Goal: Transaction & Acquisition: Purchase product/service

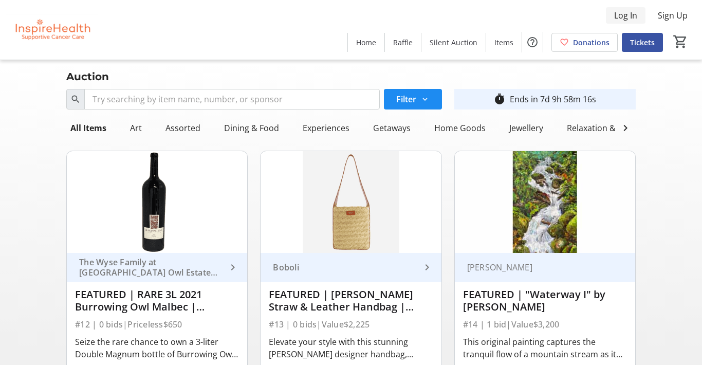
click at [625, 11] on span "Log In" at bounding box center [625, 15] width 23 height 12
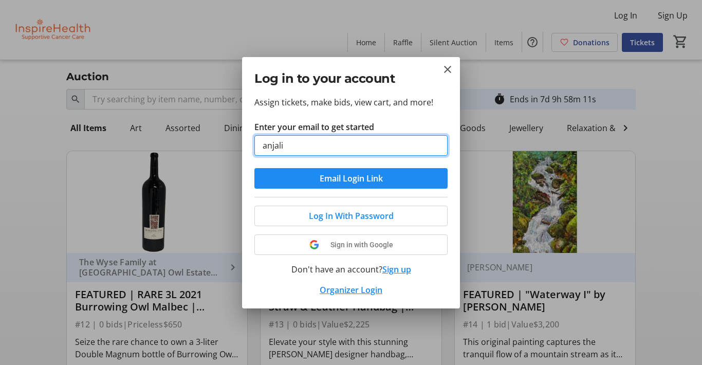
type input "anjali.inman@gmail.com"
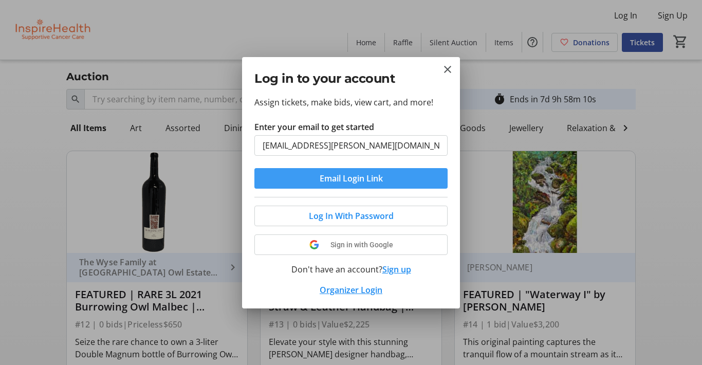
click at [367, 176] on span "Email Login Link" at bounding box center [351, 178] width 63 height 12
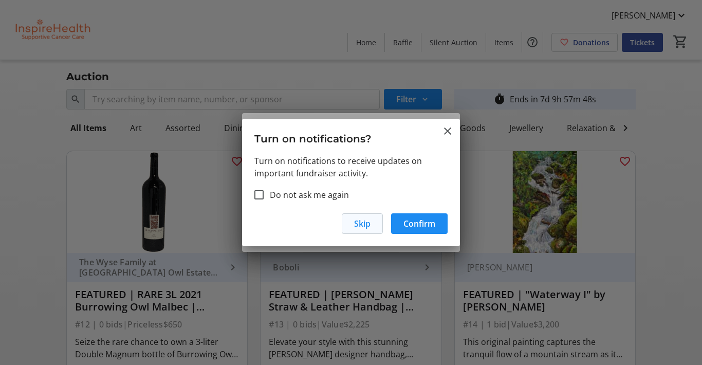
click at [370, 226] on span "Skip" at bounding box center [362, 223] width 16 height 12
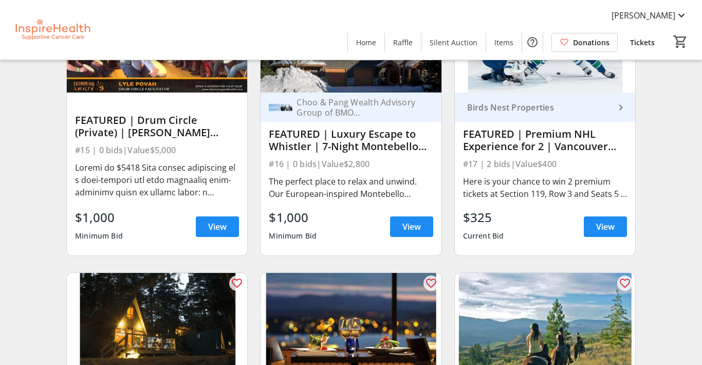
scroll to position [443, 0]
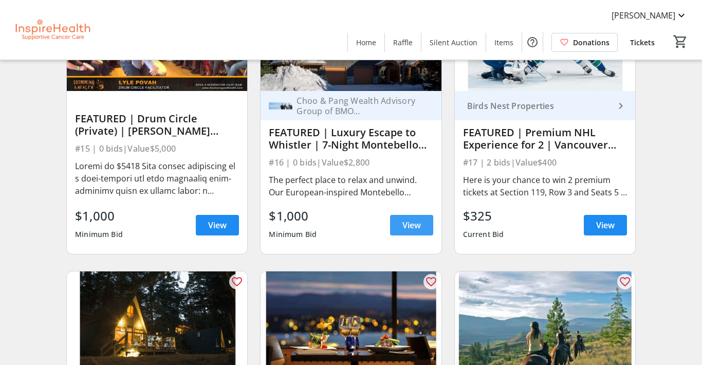
click at [410, 223] on span "View" at bounding box center [411, 225] width 18 height 12
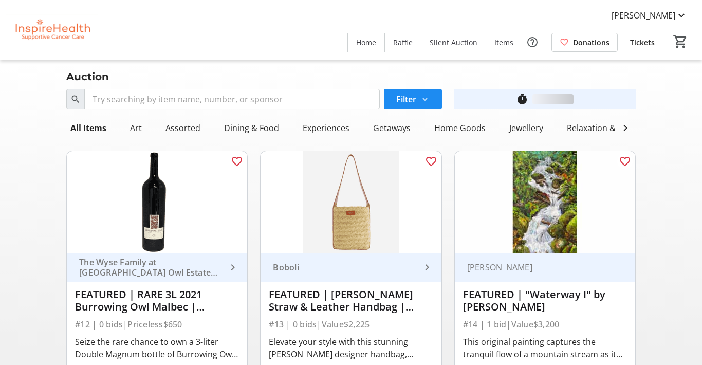
scroll to position [443, 0]
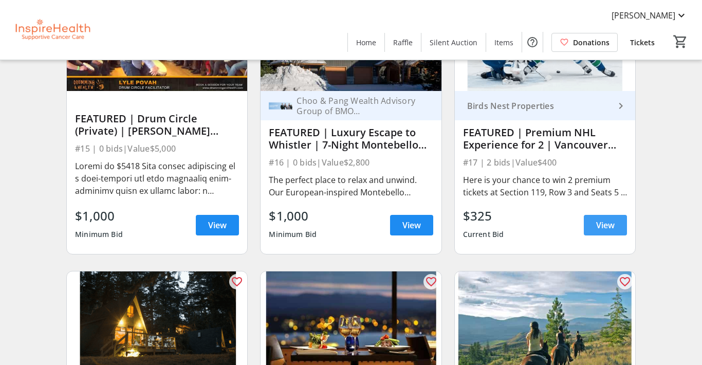
click at [600, 219] on span "View" at bounding box center [605, 225] width 18 height 12
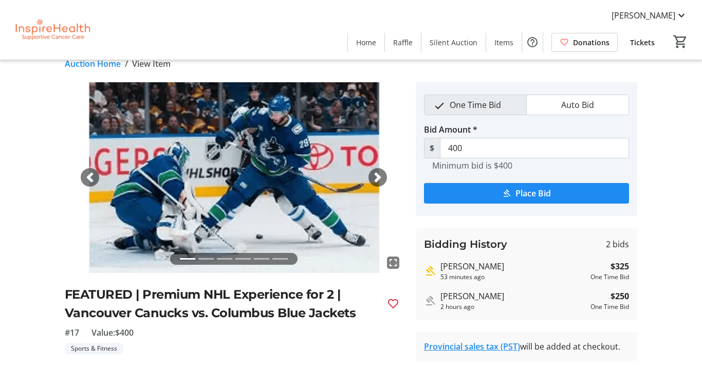
scroll to position [22, 0]
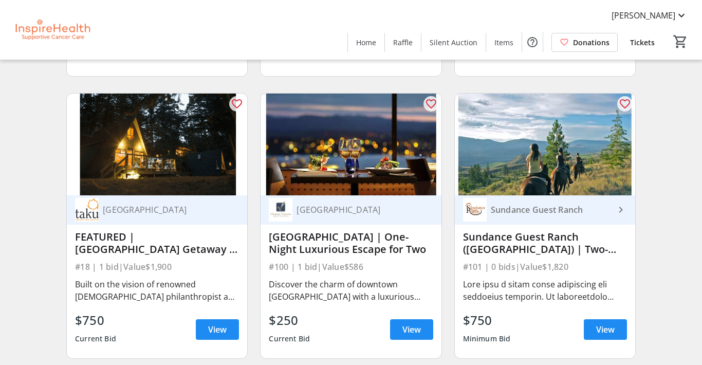
scroll to position [627, 0]
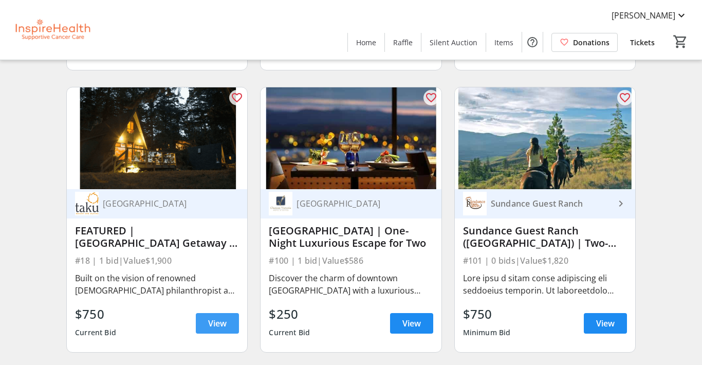
click at [222, 331] on span at bounding box center [217, 323] width 43 height 25
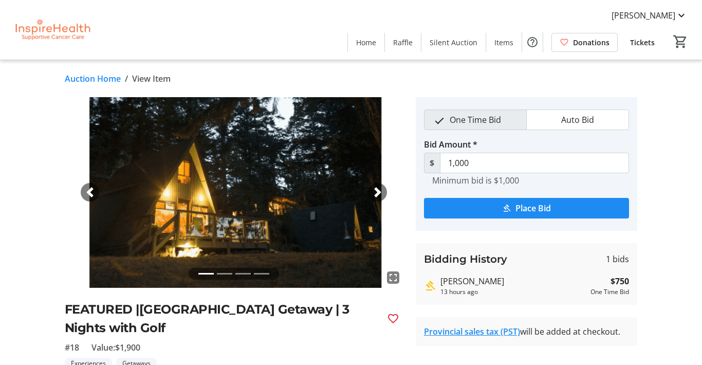
drag, startPoint x: 515, startPoint y: 207, endPoint x: 392, endPoint y: 237, distance: 126.3
click at [392, 237] on div "fullscreen fullscreen fullscreen fullscreen Previous Next FEATURED |Taku Resort…" at bounding box center [351, 320] width 702 height 446
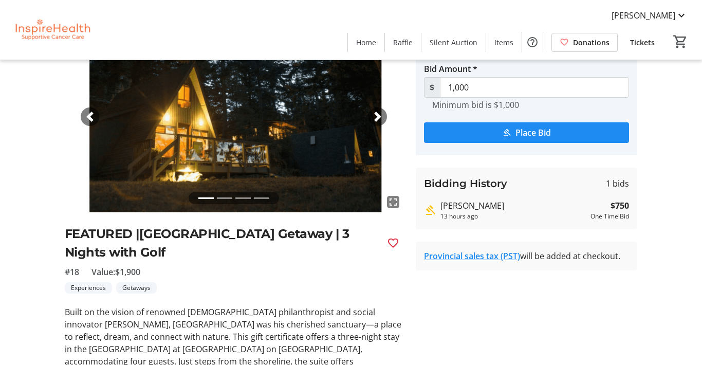
scroll to position [42, 0]
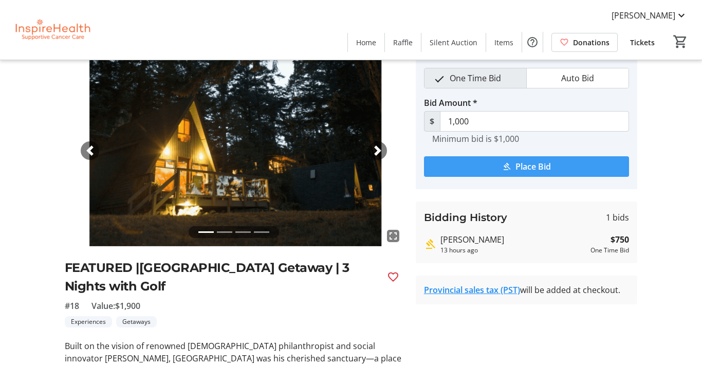
click at [520, 165] on span "Place Bid" at bounding box center [532, 166] width 35 height 12
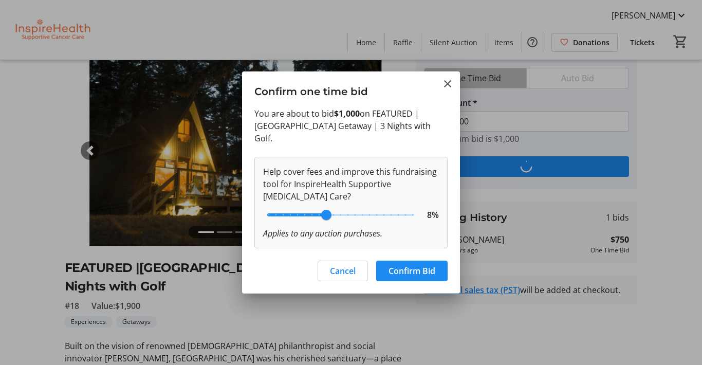
scroll to position [0, 0]
drag, startPoint x: 327, startPoint y: 213, endPoint x: 255, endPoint y: 213, distance: 72.4
type input "0"
click at [256, 213] on input "range" at bounding box center [340, 214] width 169 height 23
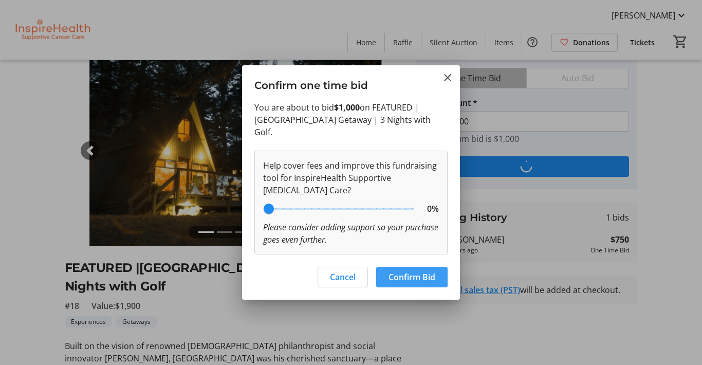
click at [413, 271] on span "Confirm Bid" at bounding box center [411, 277] width 47 height 12
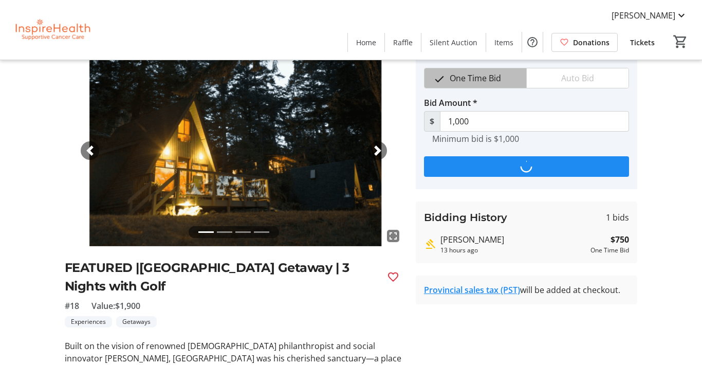
type input "1,250"
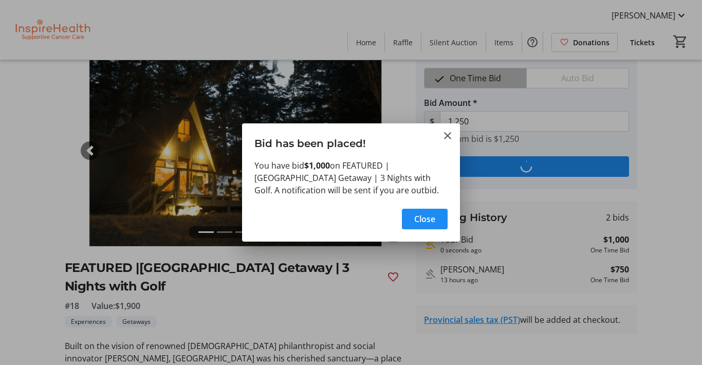
scroll to position [0, 0]
click at [448, 134] on mat-icon "Close" at bounding box center [447, 135] width 12 height 12
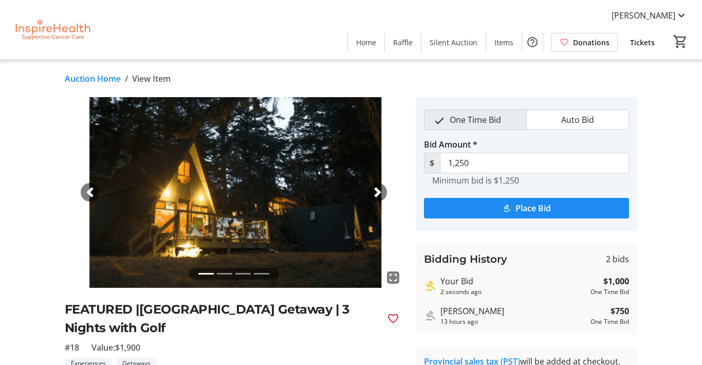
scroll to position [42, 0]
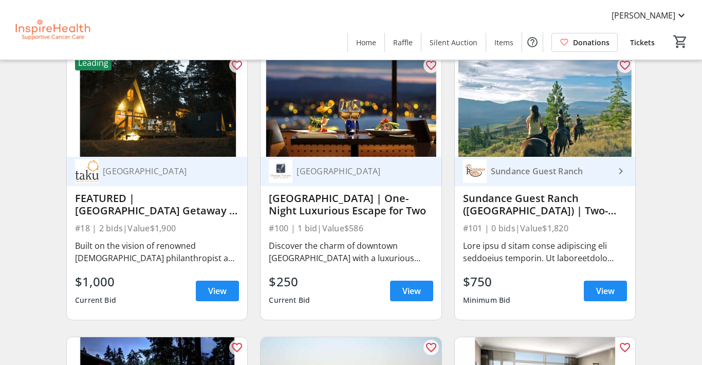
scroll to position [661, 0]
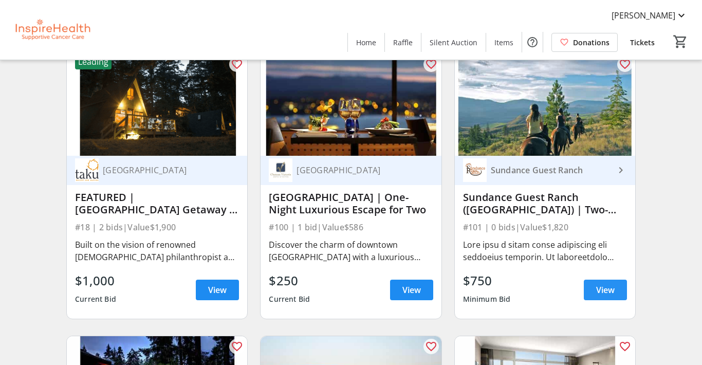
click at [603, 291] on span "View" at bounding box center [605, 290] width 18 height 12
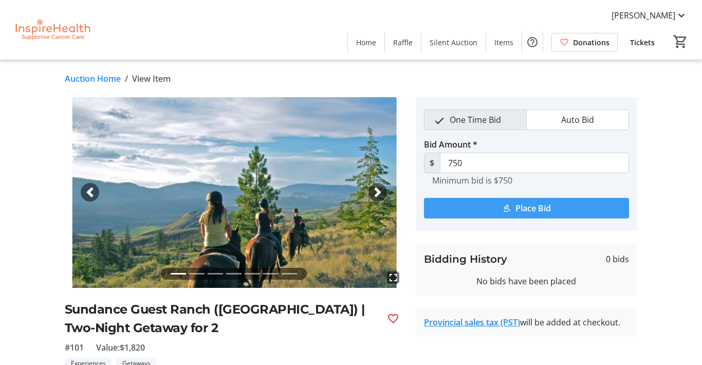
click at [491, 202] on span "submit" at bounding box center [526, 208] width 205 height 25
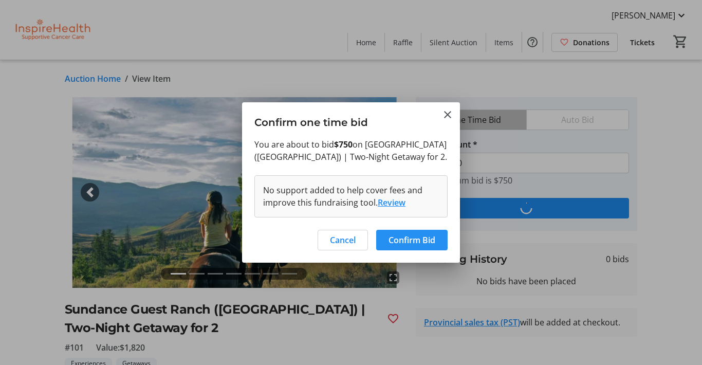
click at [429, 241] on span "Confirm Bid" at bounding box center [411, 240] width 47 height 12
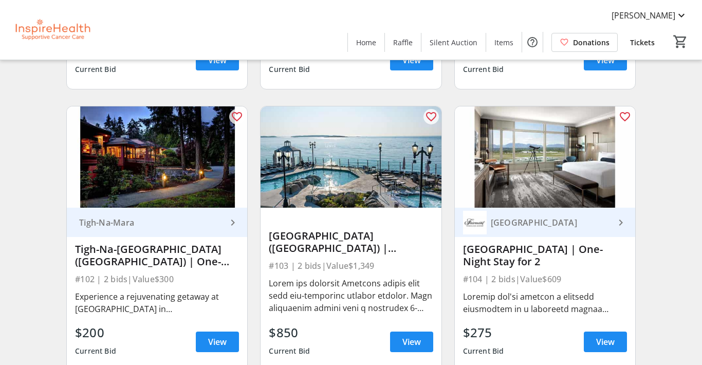
scroll to position [894, 0]
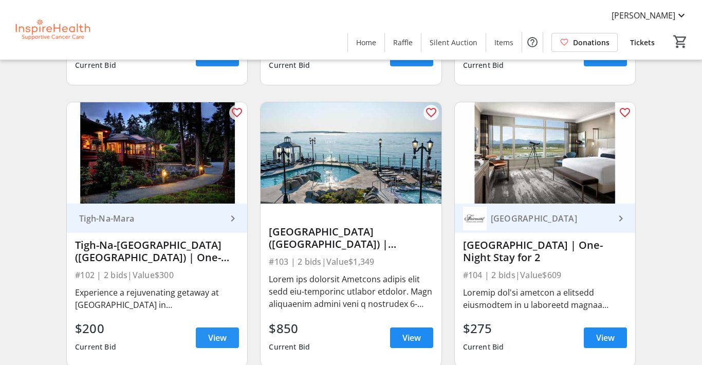
click at [214, 341] on span "View" at bounding box center [217, 337] width 18 height 12
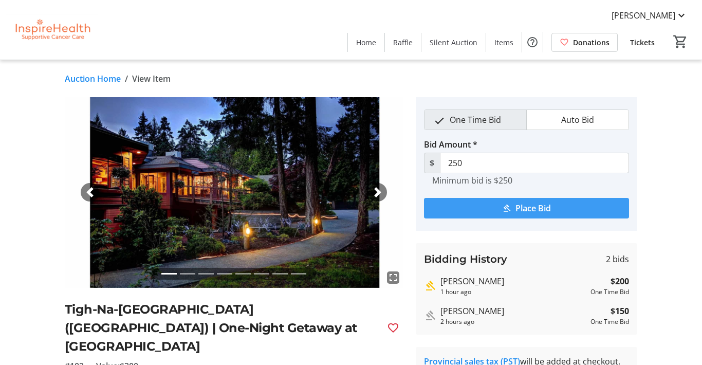
click at [518, 204] on span "Place Bid" at bounding box center [532, 208] width 35 height 12
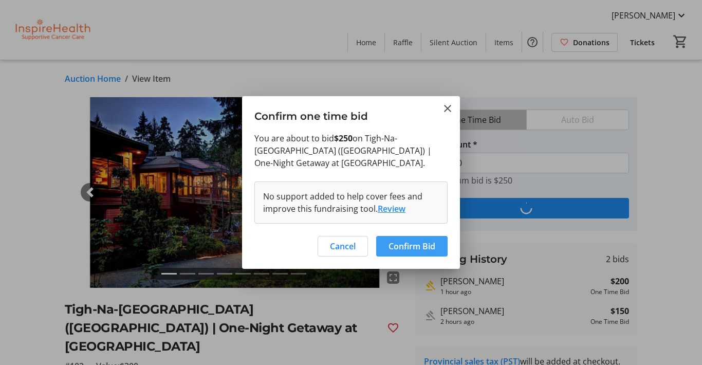
click at [437, 252] on span at bounding box center [411, 246] width 71 height 25
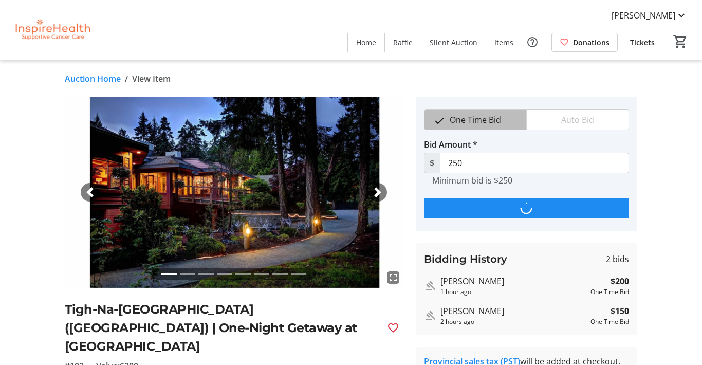
type input "300"
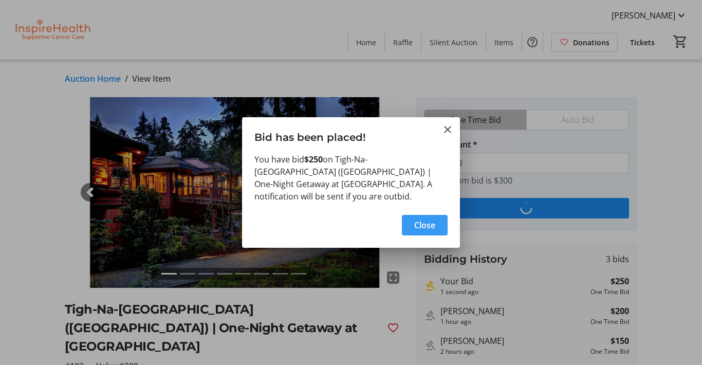
click at [439, 226] on span "button" at bounding box center [425, 225] width 46 height 25
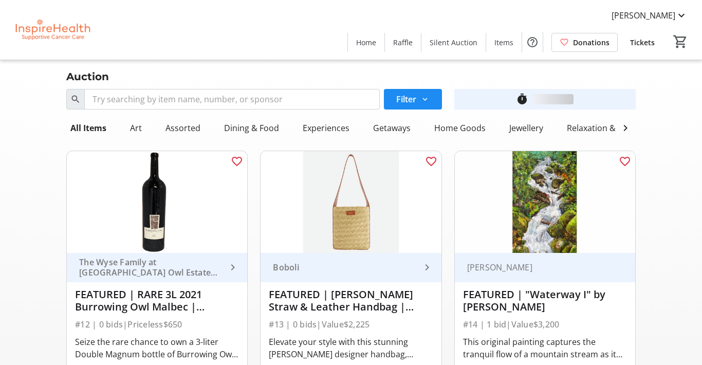
scroll to position [894, 0]
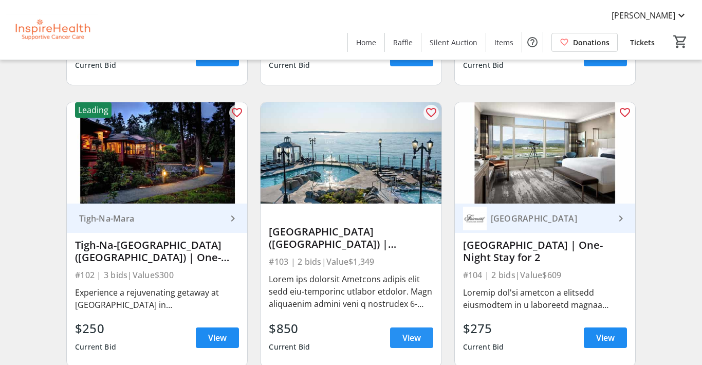
click at [405, 341] on span "View" at bounding box center [411, 337] width 18 height 12
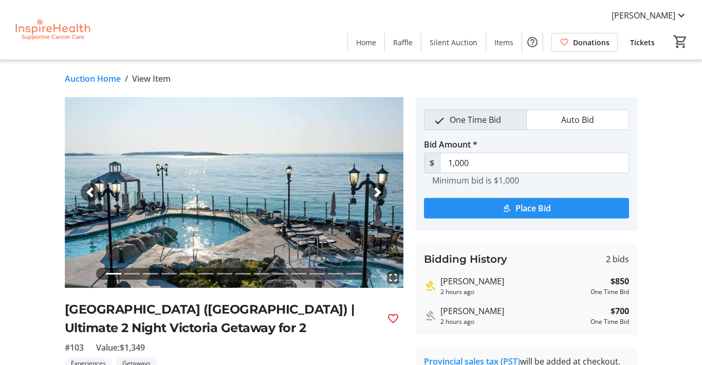
click at [522, 213] on span "Place Bid" at bounding box center [532, 208] width 35 height 12
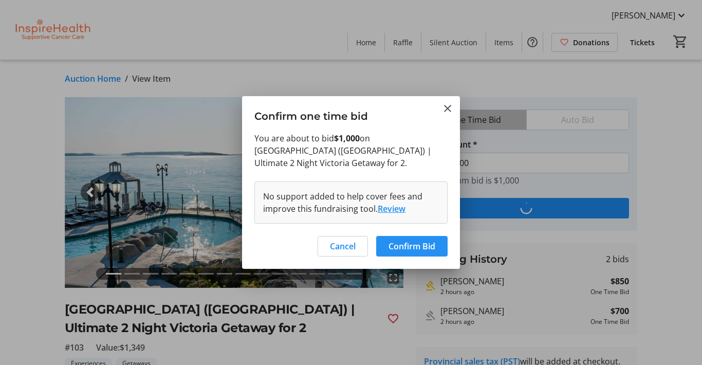
click at [422, 243] on span "Confirm Bid" at bounding box center [411, 246] width 47 height 12
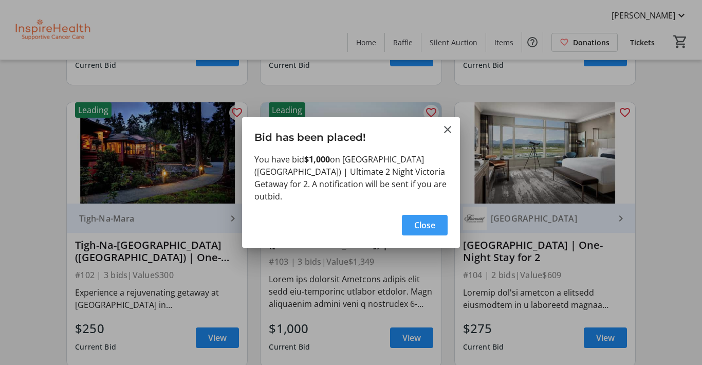
click at [431, 220] on span "Close" at bounding box center [424, 225] width 21 height 12
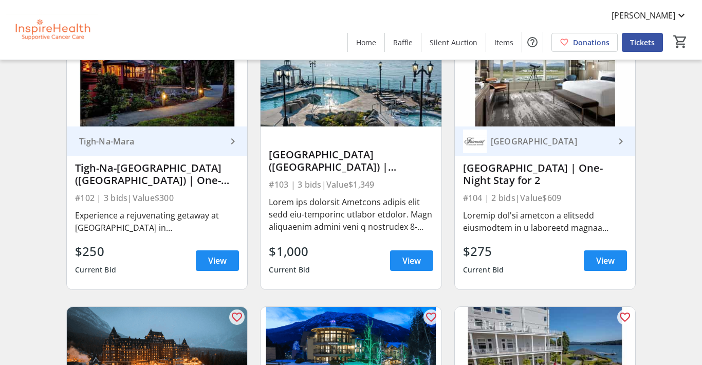
scroll to position [972, 0]
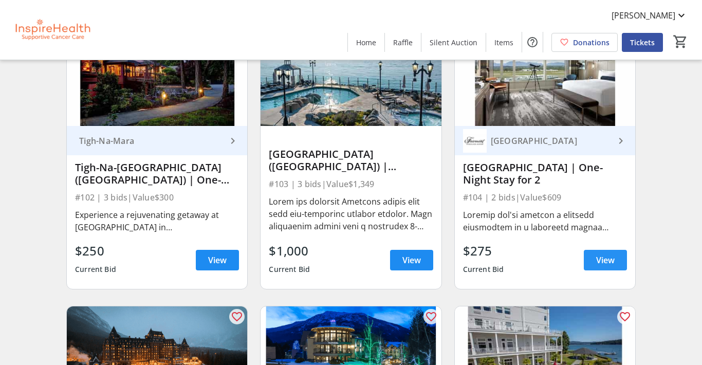
click at [604, 259] on span "View" at bounding box center [605, 260] width 18 height 12
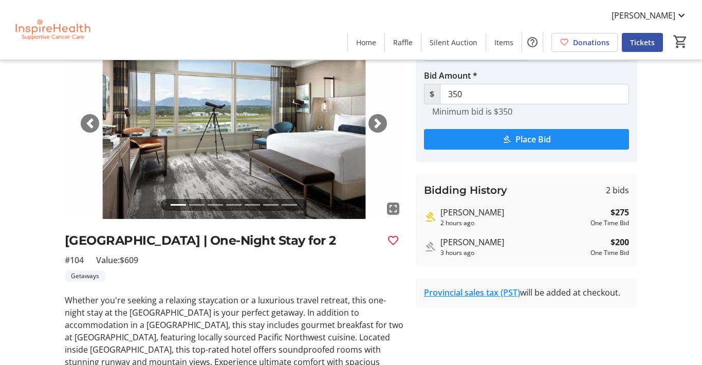
scroll to position [68, 0]
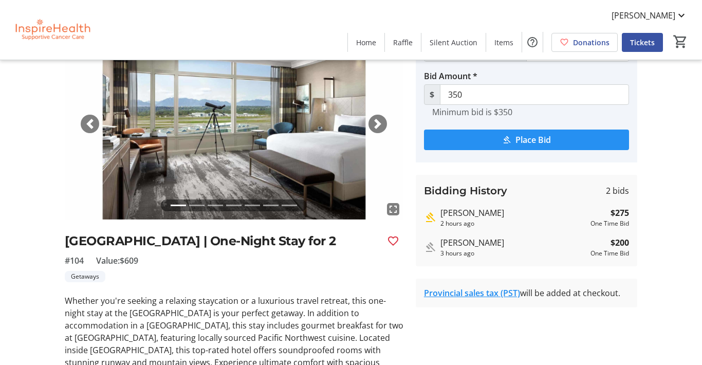
click at [533, 134] on span "Place Bid" at bounding box center [532, 140] width 35 height 12
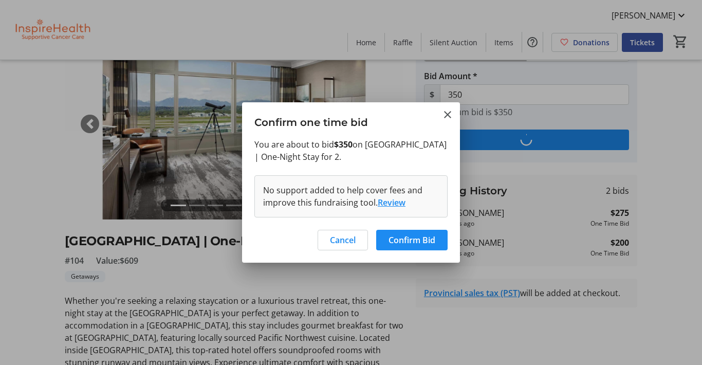
scroll to position [0, 0]
click at [410, 241] on span "Confirm Bid" at bounding box center [411, 240] width 47 height 12
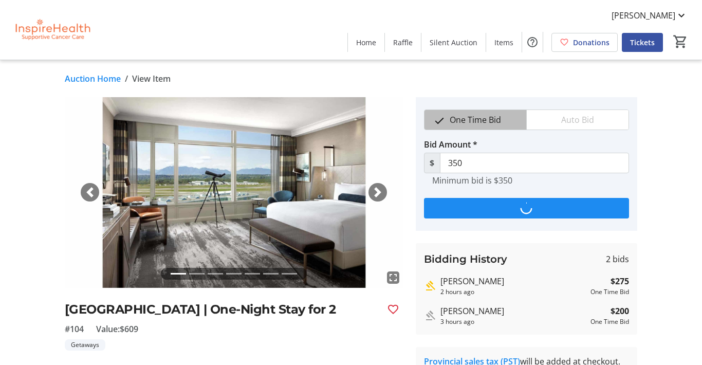
scroll to position [68, 0]
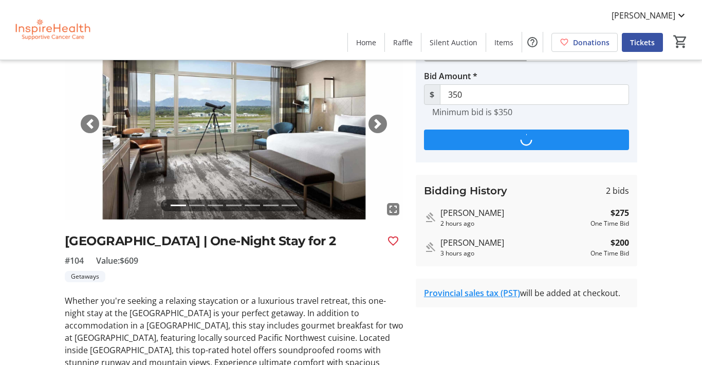
type input "425"
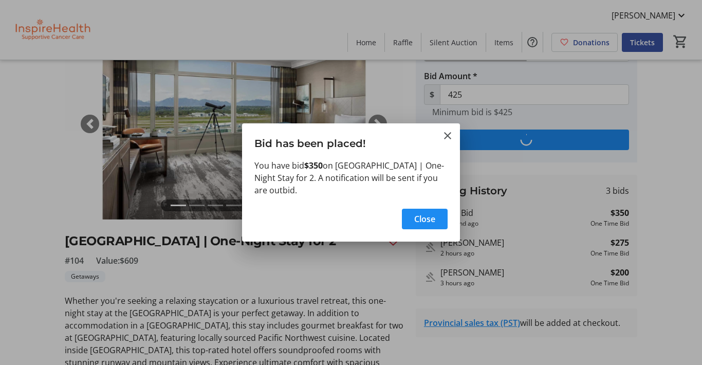
scroll to position [0, 0]
click at [437, 224] on span "button" at bounding box center [425, 219] width 46 height 25
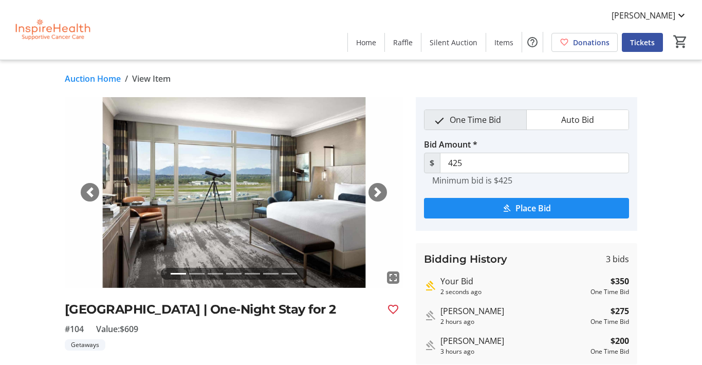
scroll to position [68, 0]
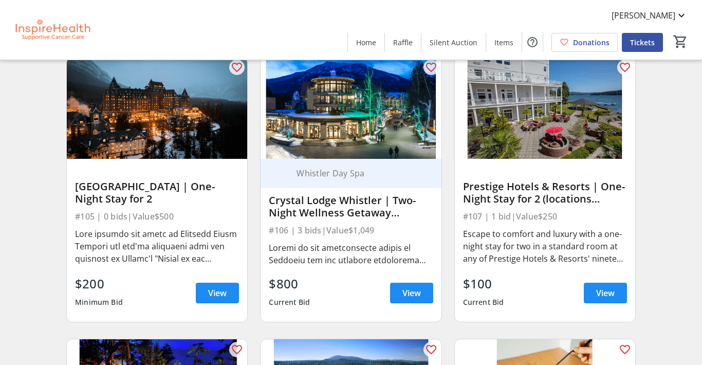
scroll to position [1222, 0]
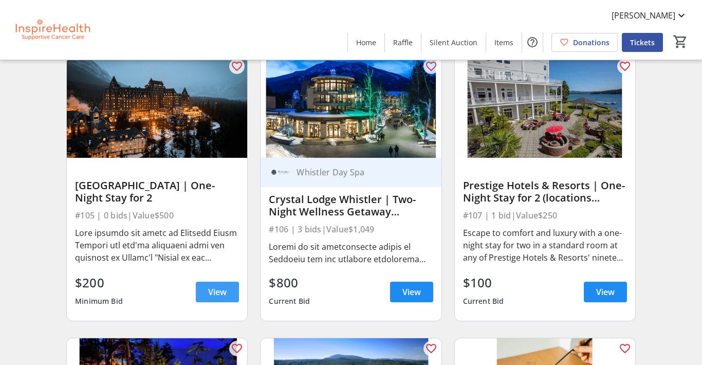
click at [215, 295] on span "View" at bounding box center [217, 292] width 18 height 12
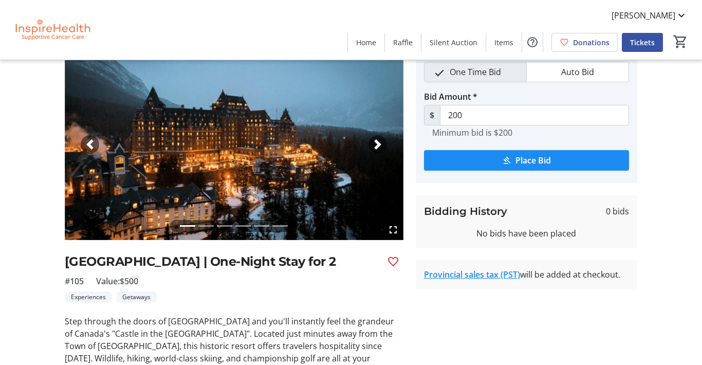
scroll to position [47, 0]
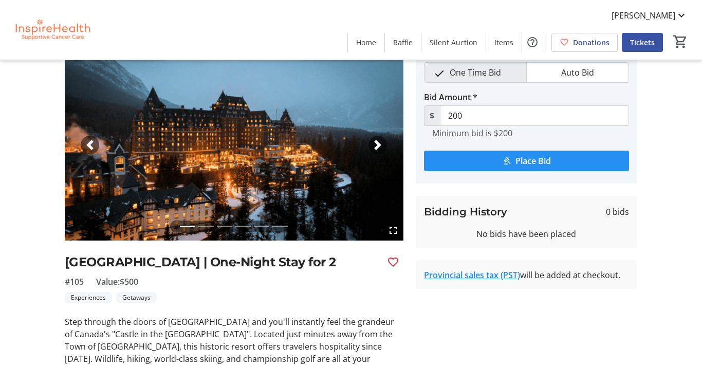
click at [476, 159] on span "submit" at bounding box center [526, 160] width 205 height 25
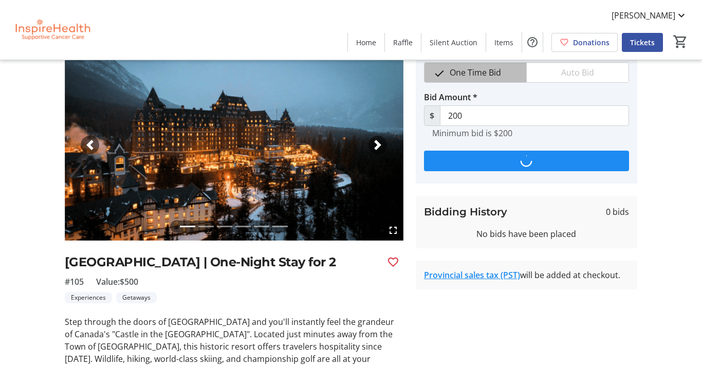
scroll to position [0, 0]
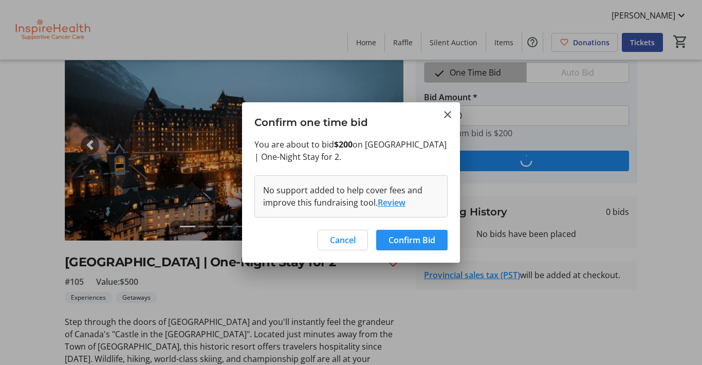
click at [410, 240] on span "Confirm Bid" at bounding box center [411, 240] width 47 height 12
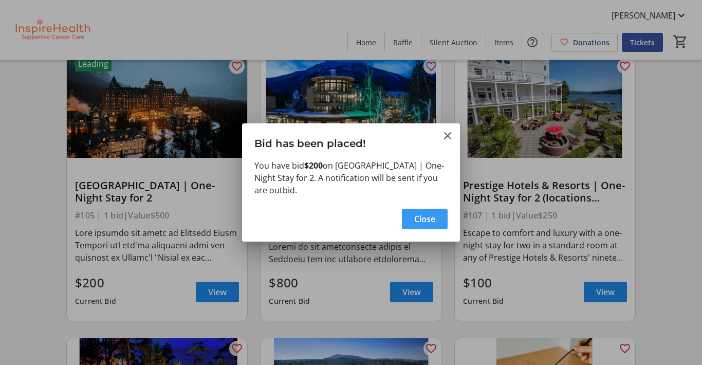
click at [435, 218] on span "button" at bounding box center [425, 219] width 46 height 25
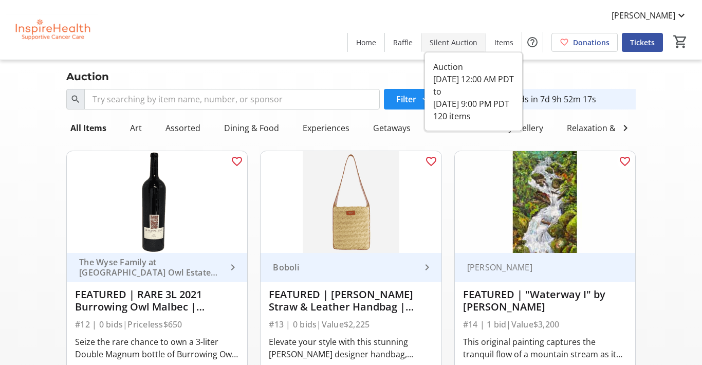
click at [454, 48] on span at bounding box center [453, 42] width 64 height 25
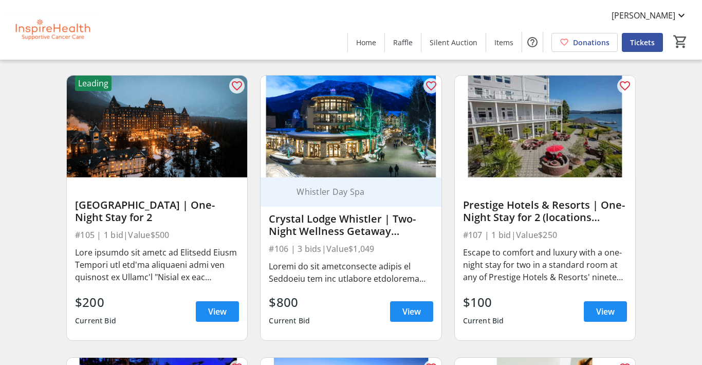
scroll to position [1204, 0]
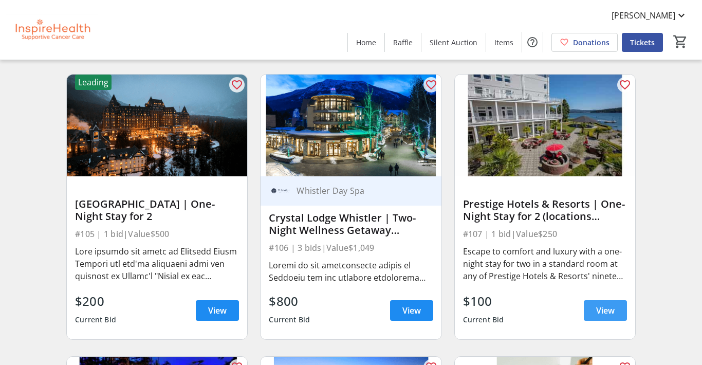
click at [616, 310] on span at bounding box center [605, 310] width 43 height 25
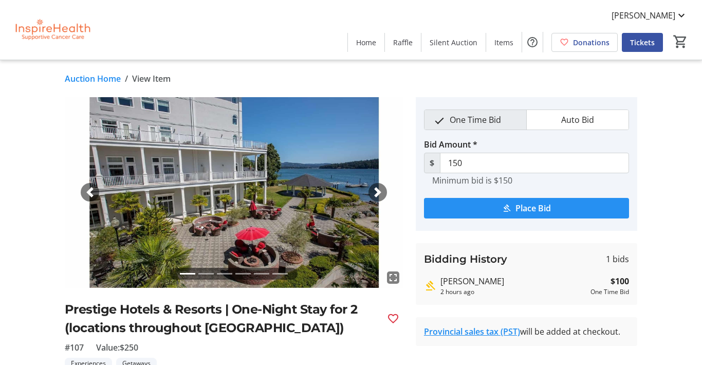
click at [478, 205] on span "submit" at bounding box center [526, 208] width 205 height 25
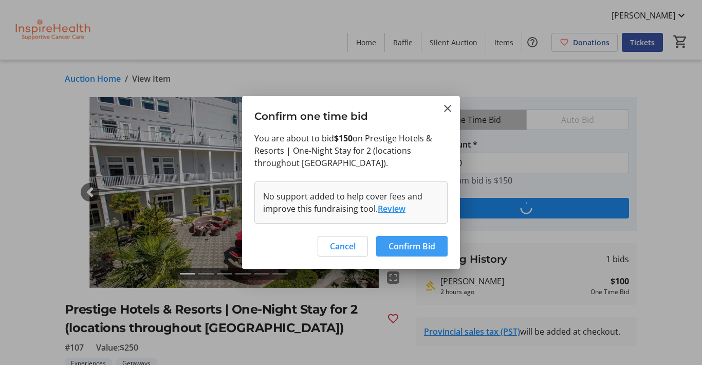
click at [405, 246] on span "Confirm Bid" at bounding box center [411, 246] width 47 height 12
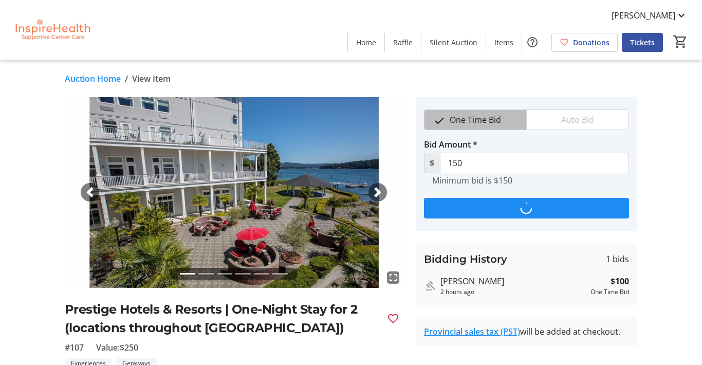
type input "200"
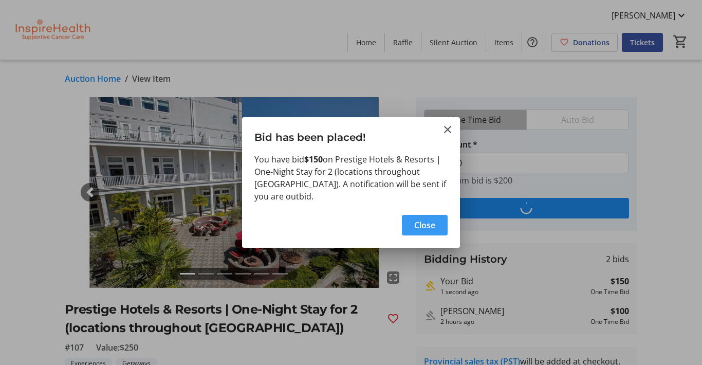
click at [436, 222] on span "button" at bounding box center [425, 225] width 46 height 25
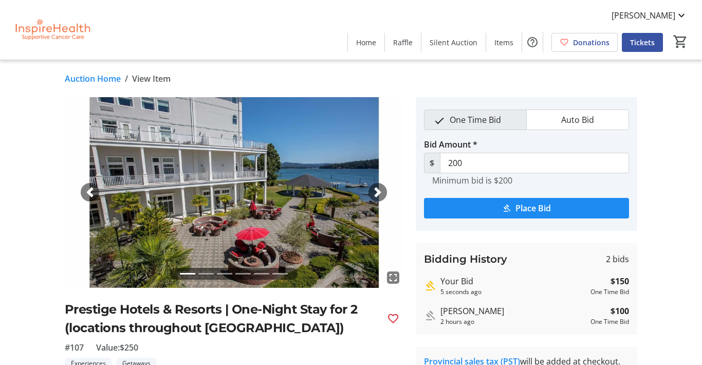
click at [102, 76] on link "Auction Home" at bounding box center [93, 78] width 56 height 12
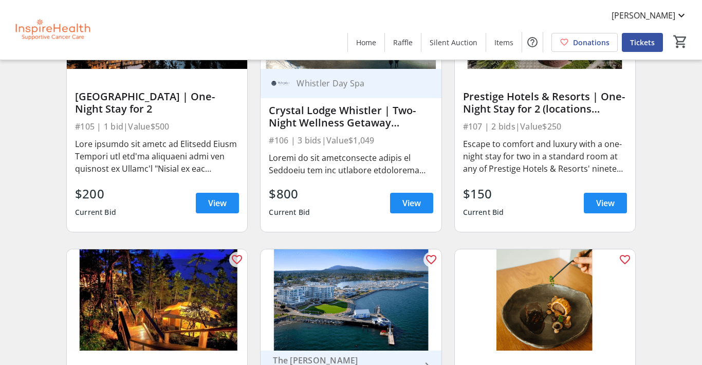
scroll to position [1311, 0]
click at [405, 200] on span "View" at bounding box center [411, 203] width 18 height 12
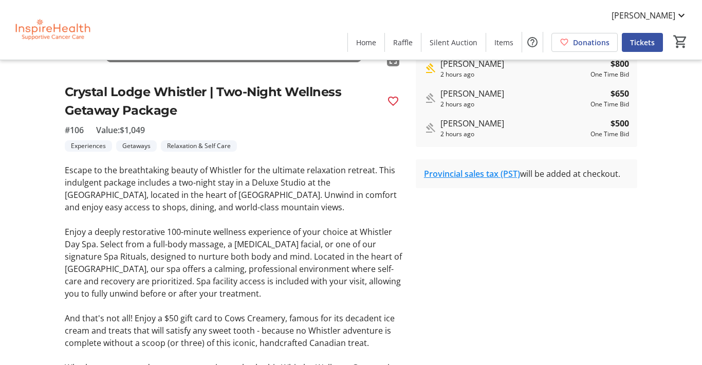
scroll to position [219, 0]
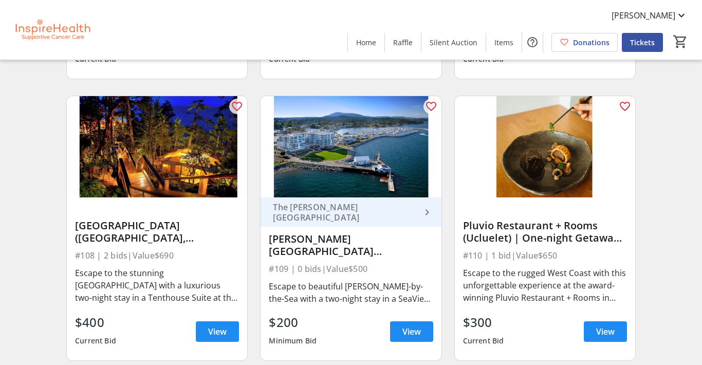
scroll to position [1467, 0]
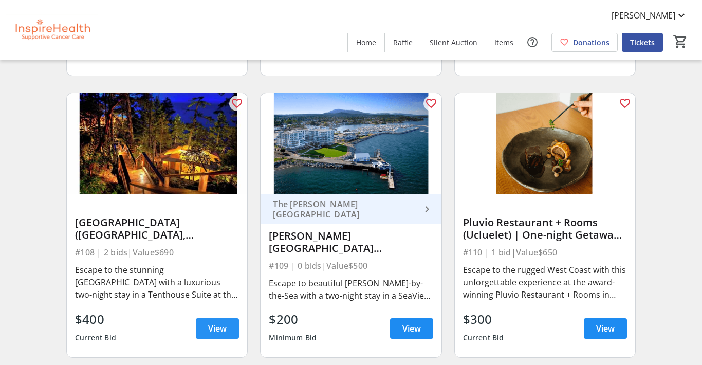
click at [229, 328] on span at bounding box center [217, 328] width 43 height 25
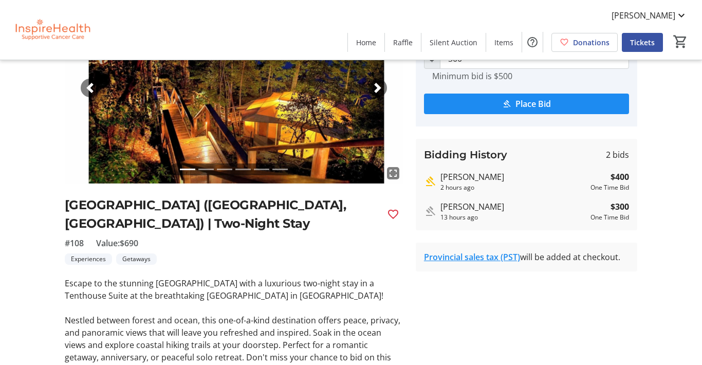
scroll to position [102, 0]
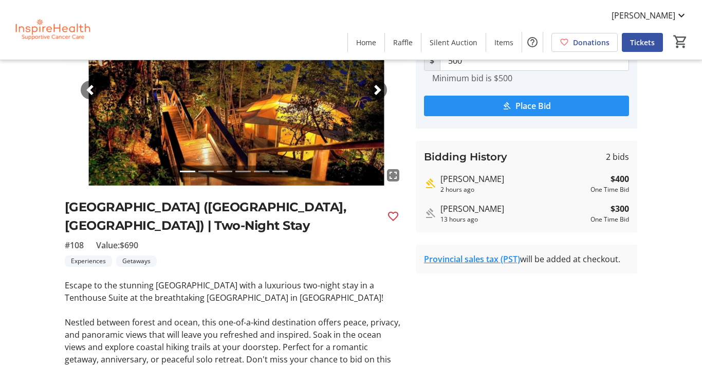
click at [502, 103] on mat-icon "submit" at bounding box center [506, 105] width 9 height 9
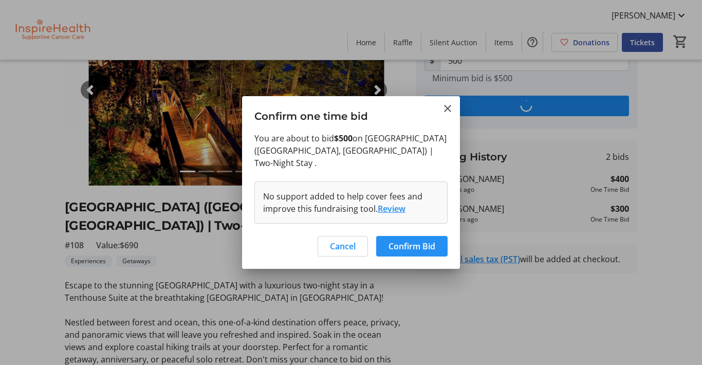
click at [421, 244] on span "Confirm Bid" at bounding box center [411, 246] width 47 height 12
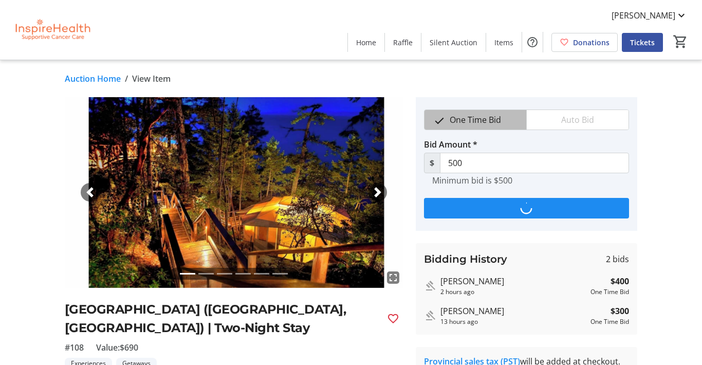
type input "600"
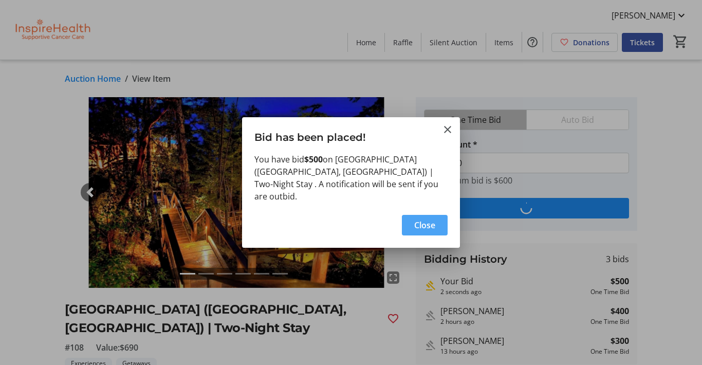
click at [421, 219] on span "Close" at bounding box center [424, 225] width 21 height 12
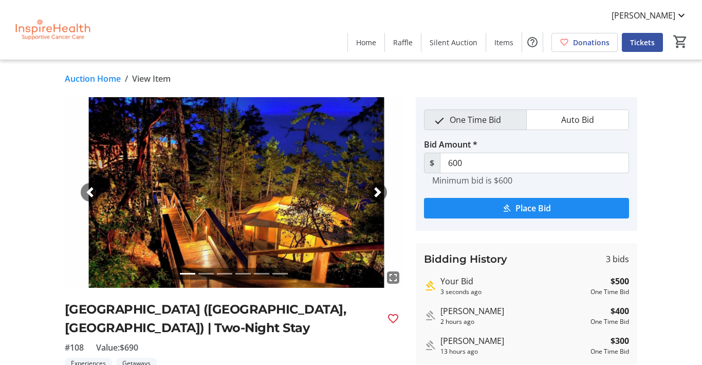
click at [96, 82] on link "Auction Home" at bounding box center [93, 78] width 56 height 12
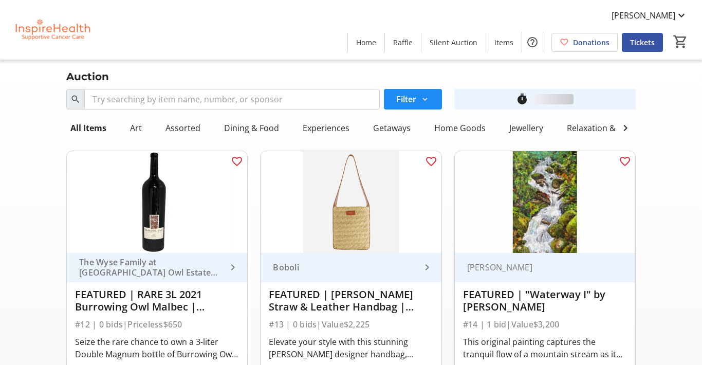
scroll to position [1467, 0]
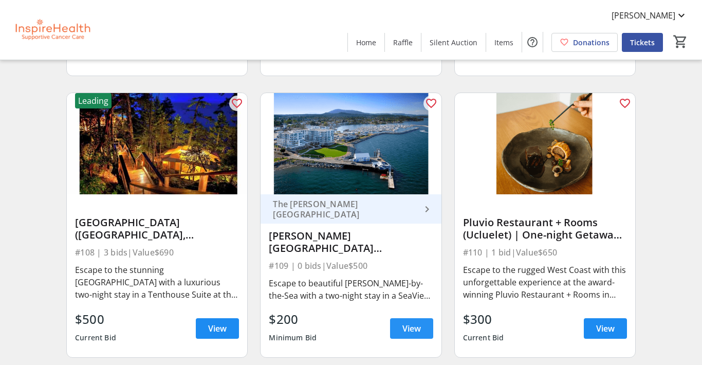
click at [408, 329] on span "View" at bounding box center [411, 328] width 18 height 12
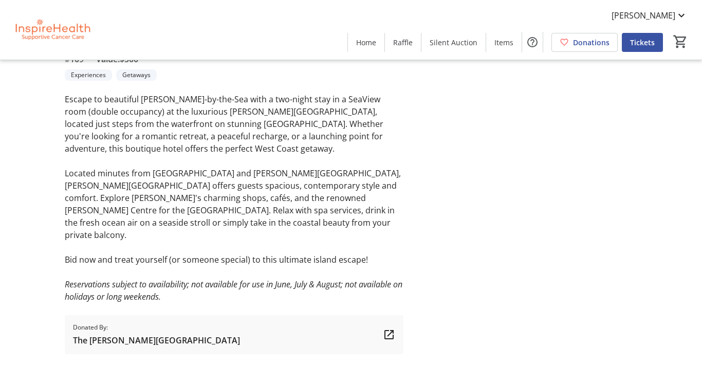
scroll to position [304, 0]
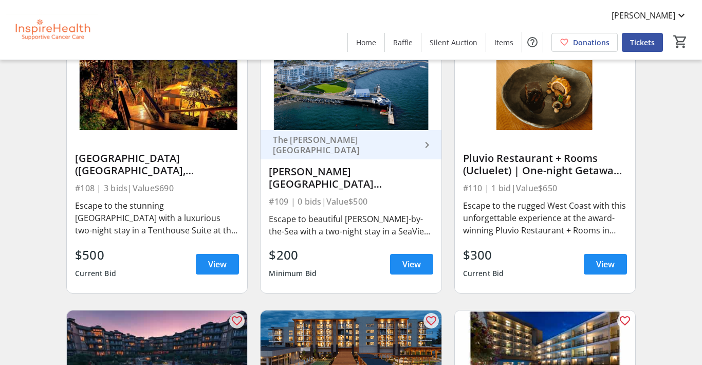
scroll to position [1561, 0]
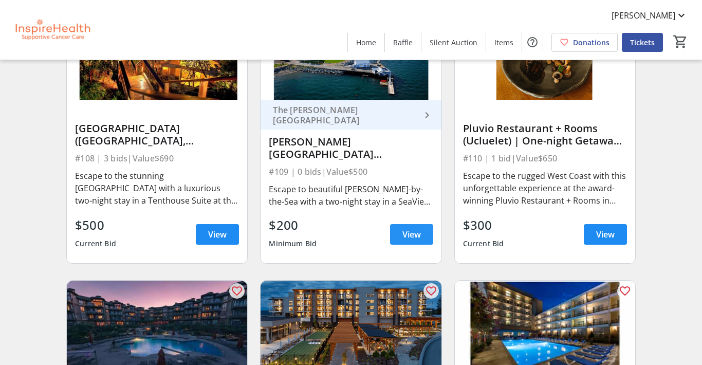
click at [413, 238] on span "View" at bounding box center [411, 234] width 18 height 12
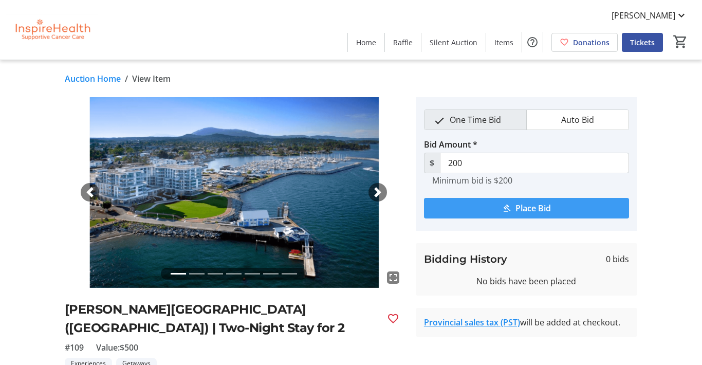
click at [472, 209] on span "submit" at bounding box center [526, 208] width 205 height 25
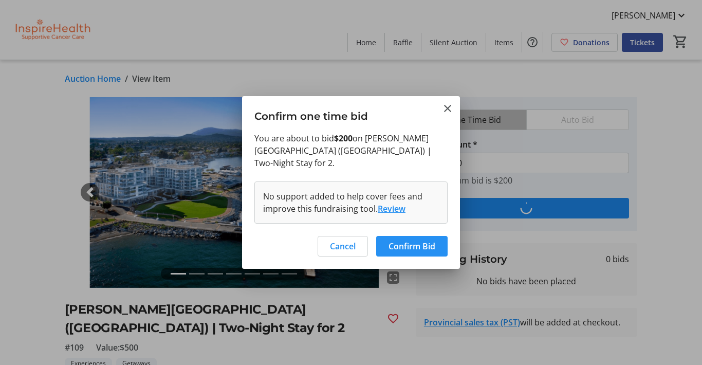
click at [403, 240] on span "Confirm Bid" at bounding box center [411, 246] width 47 height 12
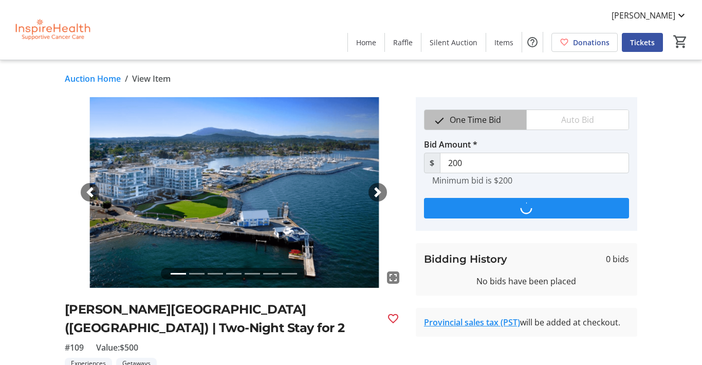
type input "300"
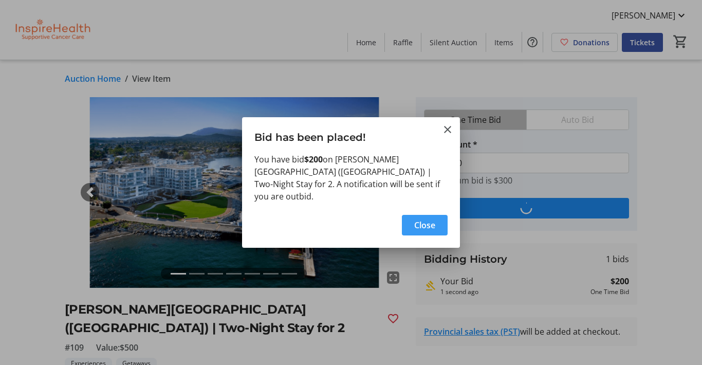
click at [434, 223] on span "Close" at bounding box center [424, 225] width 21 height 12
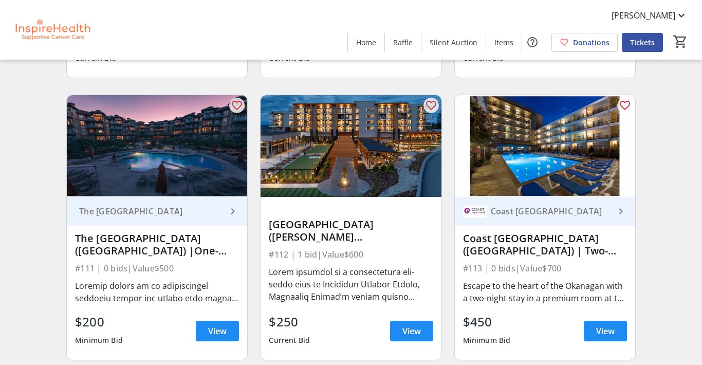
scroll to position [1752, 0]
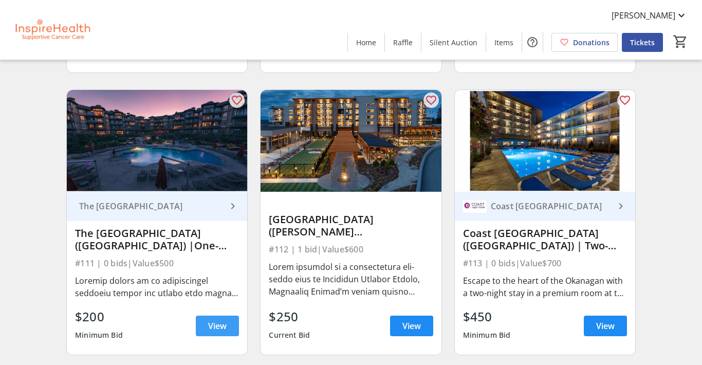
click at [212, 322] on span "View" at bounding box center [217, 326] width 18 height 12
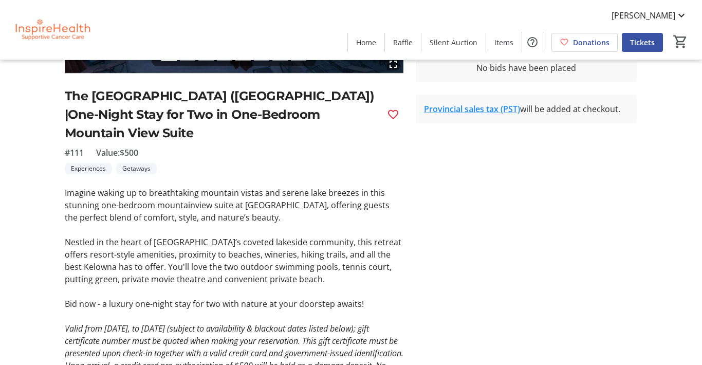
scroll to position [244, 0]
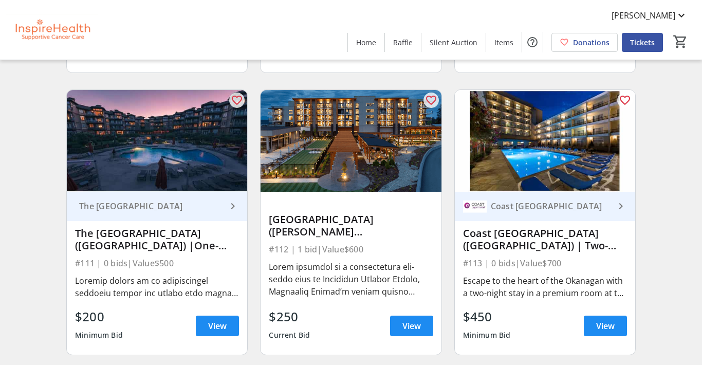
scroll to position [1755, 0]
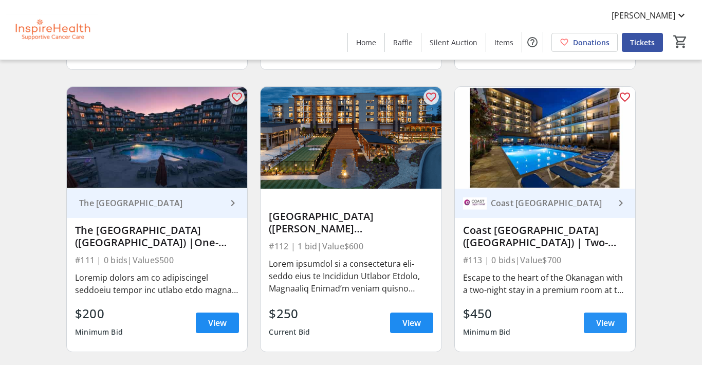
click at [608, 329] on span at bounding box center [605, 322] width 43 height 25
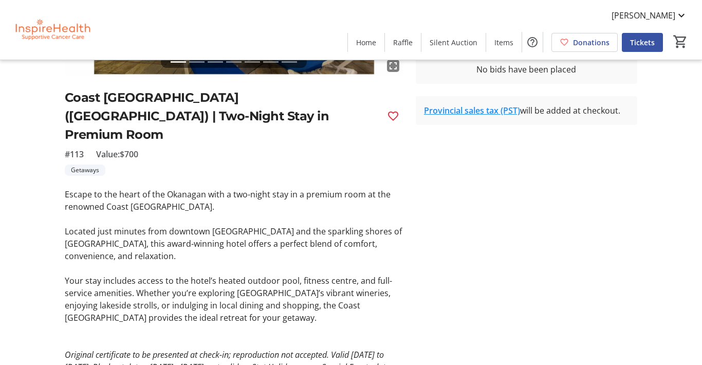
scroll to position [225, 0]
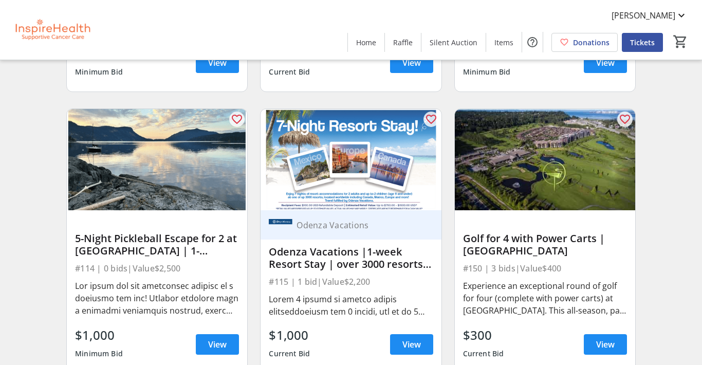
scroll to position [2017, 0]
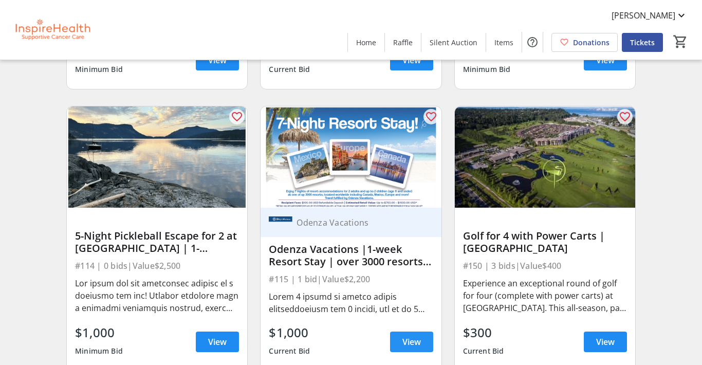
click at [407, 339] on span "View" at bounding box center [411, 341] width 18 height 12
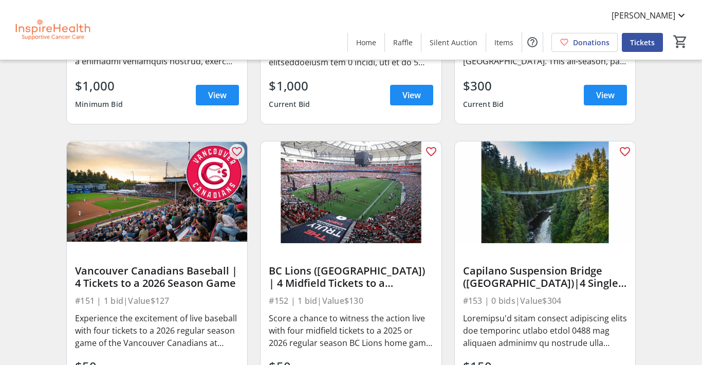
scroll to position [2303, 0]
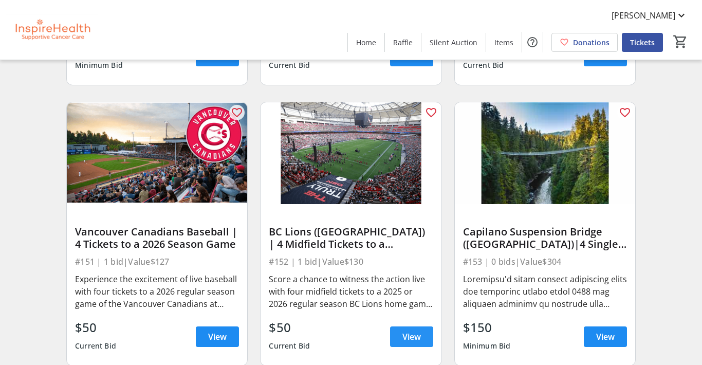
click at [406, 339] on span "View" at bounding box center [411, 336] width 18 height 12
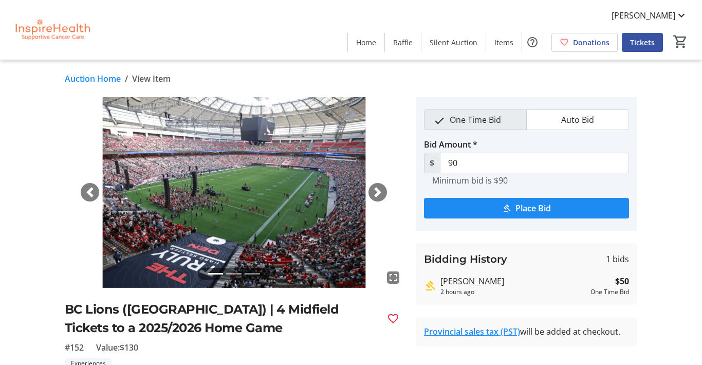
click at [92, 80] on link "Auction Home" at bounding box center [93, 78] width 56 height 12
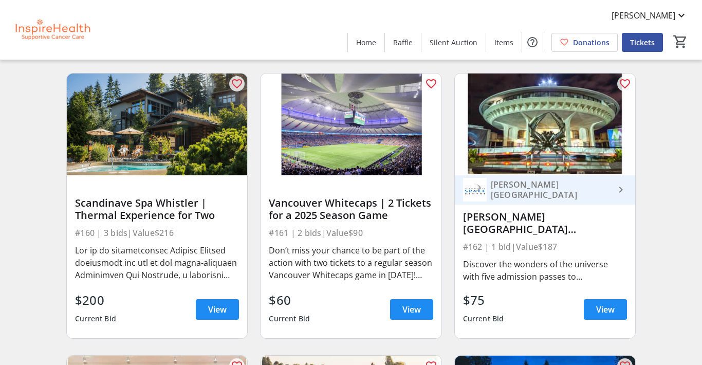
scroll to position [3177, 0]
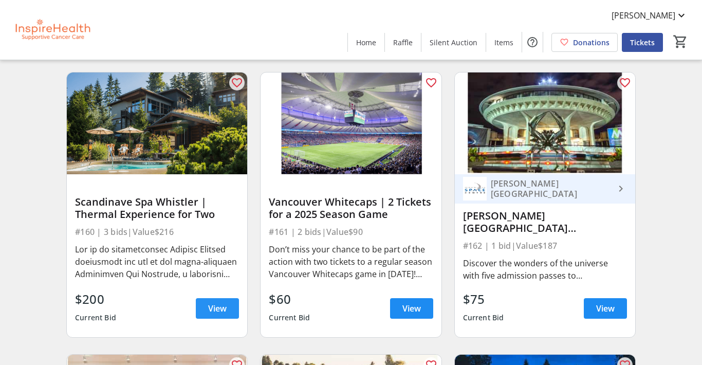
click at [228, 310] on span at bounding box center [217, 308] width 43 height 25
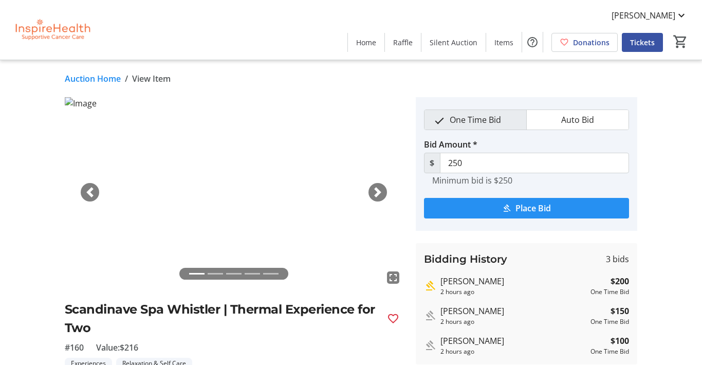
click at [541, 203] on span "Place Bid" at bounding box center [532, 208] width 35 height 12
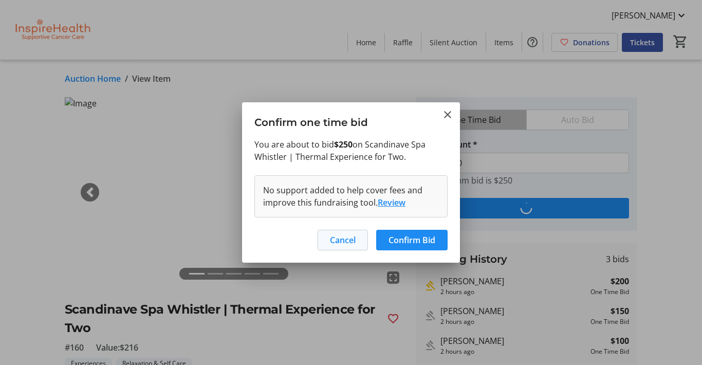
click at [347, 239] on span "Cancel" at bounding box center [343, 240] width 26 height 12
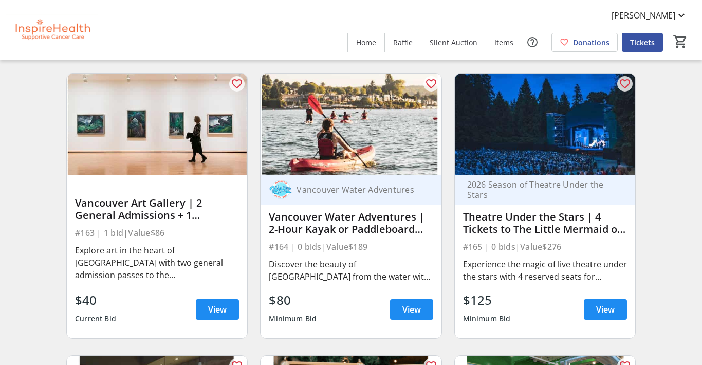
scroll to position [3459, 0]
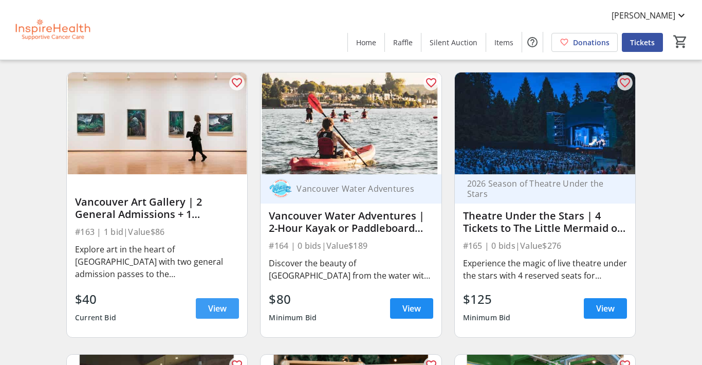
click at [207, 305] on span at bounding box center [217, 308] width 43 height 25
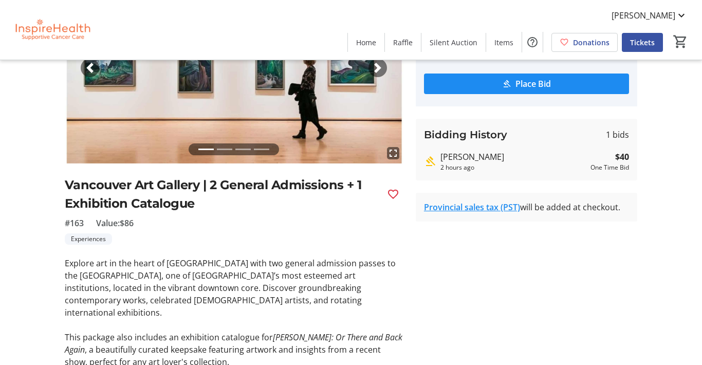
scroll to position [120, 0]
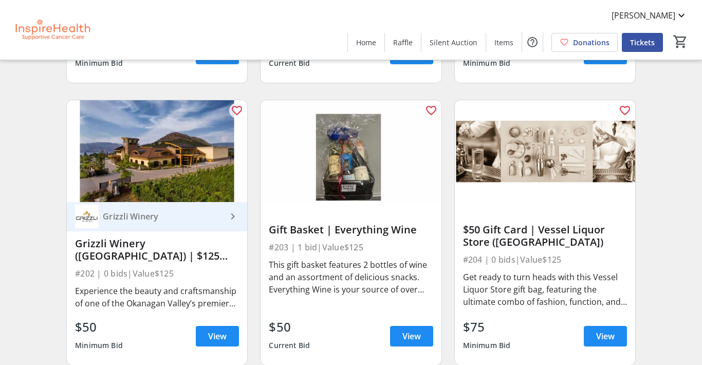
scroll to position [3994, 0]
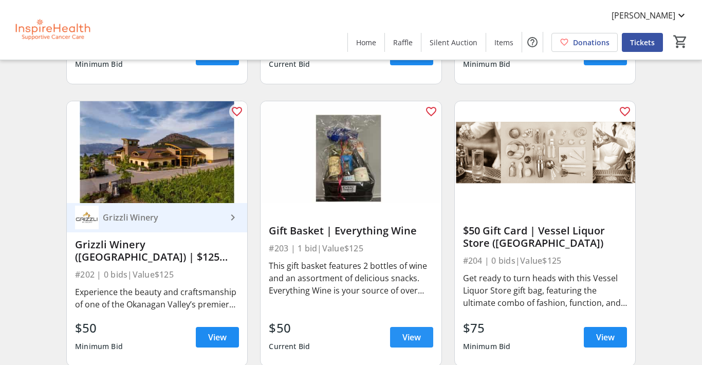
click at [421, 341] on span at bounding box center [411, 337] width 43 height 25
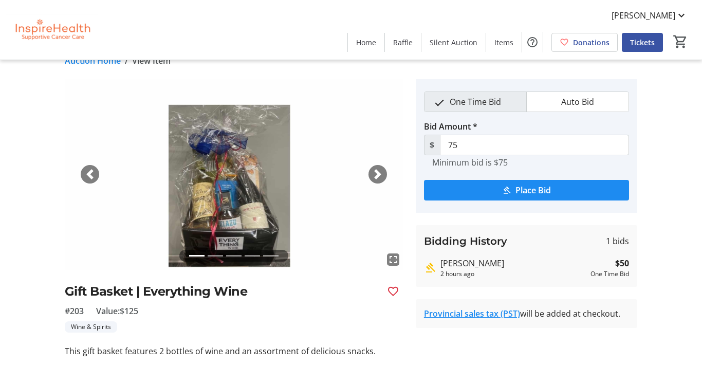
scroll to position [18, 0]
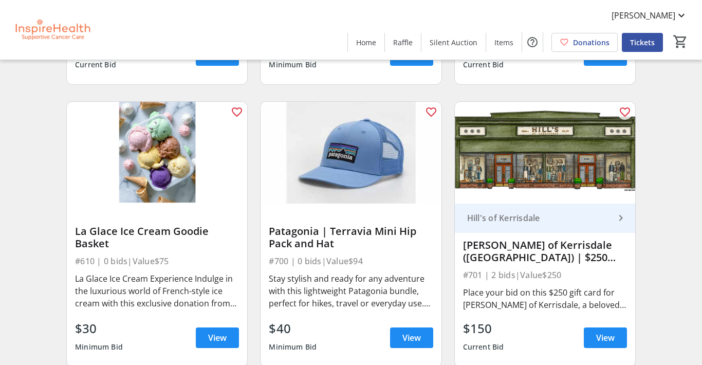
scroll to position [7097, 0]
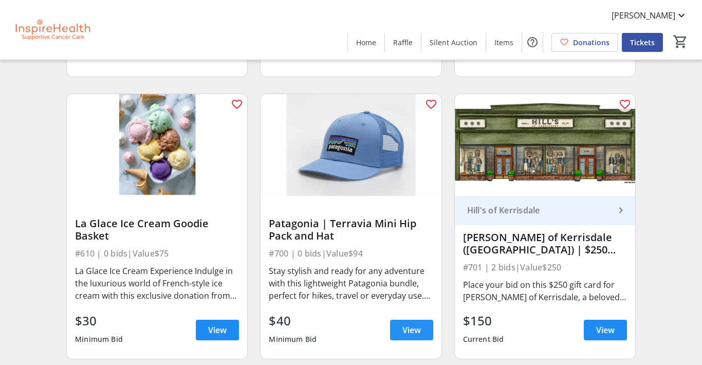
click at [417, 329] on span "View" at bounding box center [411, 330] width 18 height 12
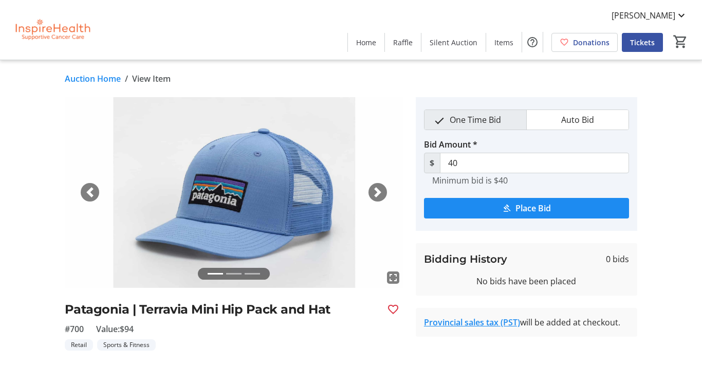
click at [377, 193] on span "button" at bounding box center [377, 192] width 10 height 10
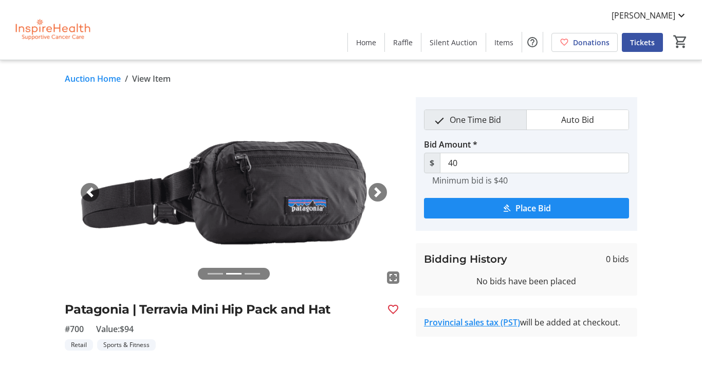
click at [377, 193] on span "button" at bounding box center [377, 192] width 10 height 10
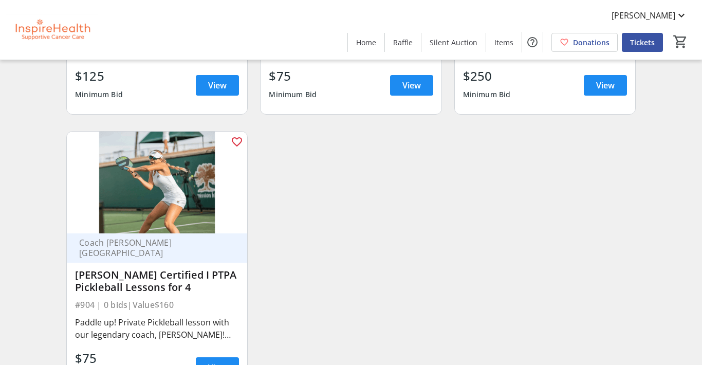
scroll to position [11342, 0]
